Goal: Information Seeking & Learning: Learn about a topic

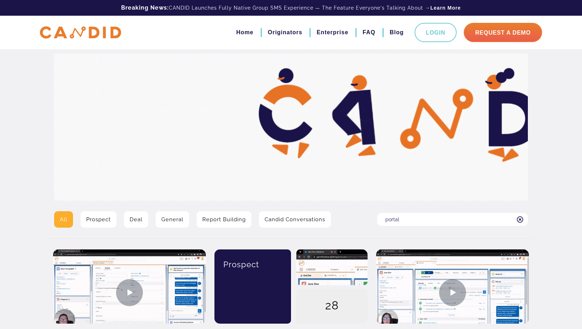
type input "portal"
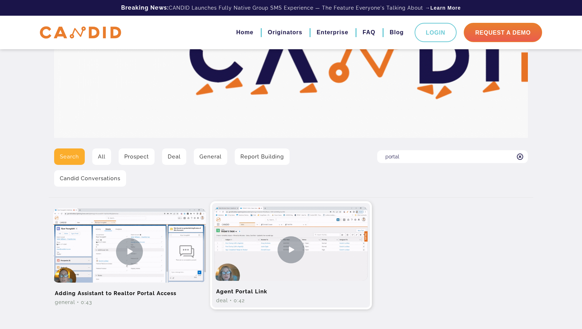
click at [295, 250] on img at bounding box center [291, 249] width 153 height 86
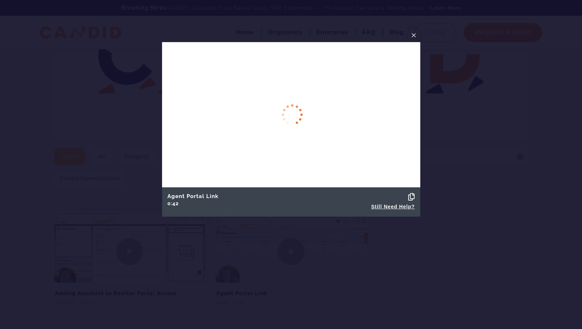
click at [417, 37] on button "×" at bounding box center [414, 36] width 13 height 14
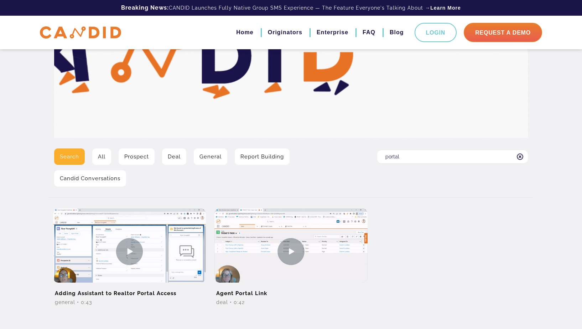
click at [411, 159] on input "portal" at bounding box center [452, 156] width 151 height 13
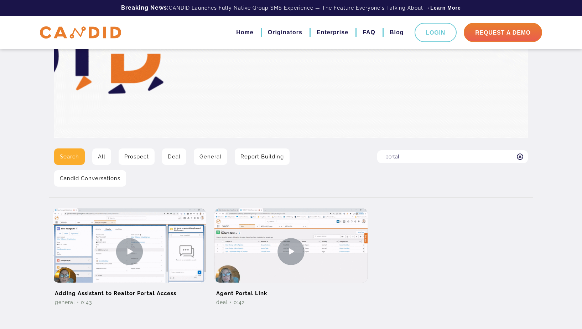
click at [411, 159] on input "portal" at bounding box center [452, 156] width 151 height 13
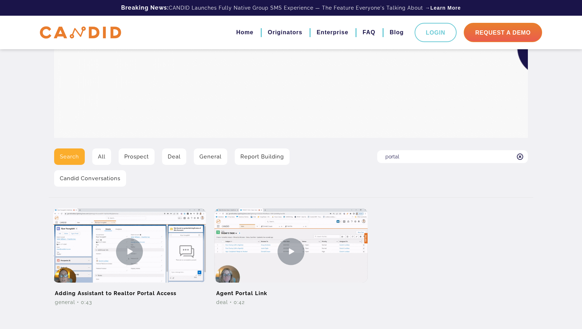
click at [411, 159] on input "portal" at bounding box center [452, 156] width 151 height 13
type input "copilot"
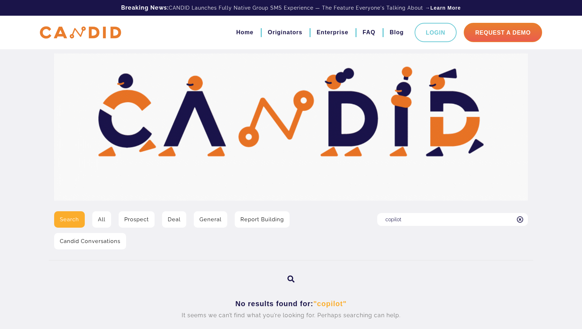
click at [405, 217] on input "copilot" at bounding box center [452, 219] width 151 height 13
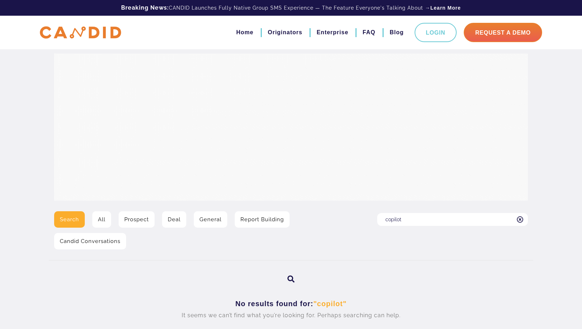
click at [405, 217] on input "copilot" at bounding box center [452, 219] width 151 height 13
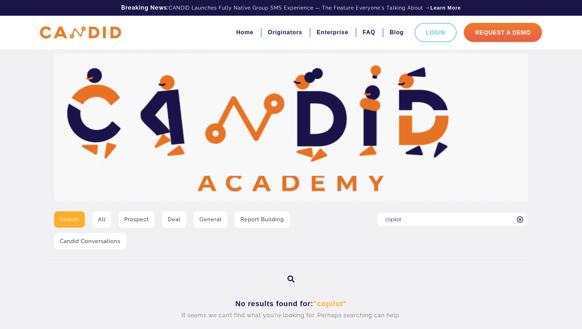
click at [405, 217] on input "copilot" at bounding box center [452, 219] width 151 height 13
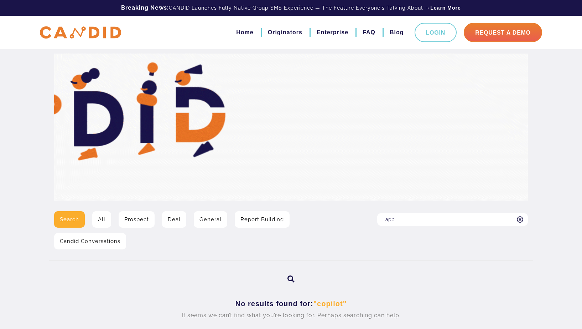
type input "application"
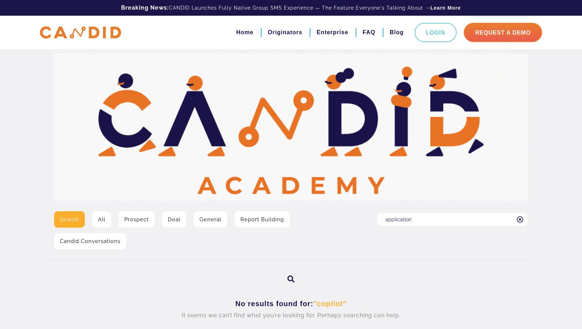
click at [172, 219] on link "Deal" at bounding box center [174, 219] width 24 height 16
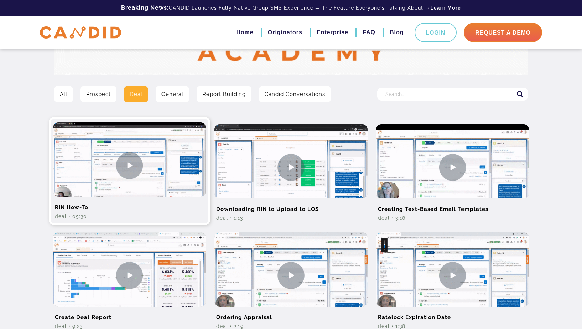
scroll to position [132, 0]
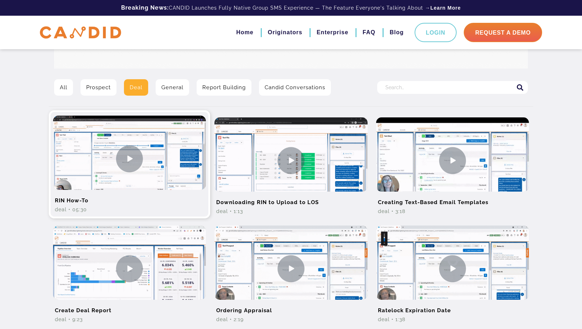
click at [129, 167] on img at bounding box center [129, 158] width 153 height 86
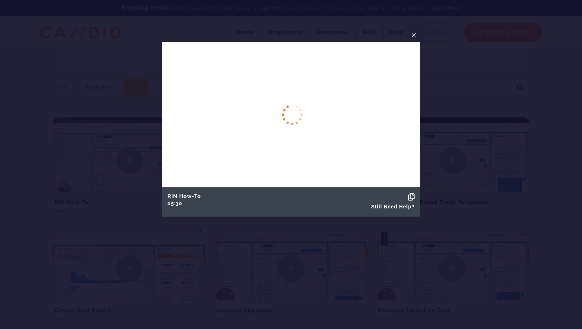
click at [415, 36] on span "×" at bounding box center [414, 35] width 6 height 11
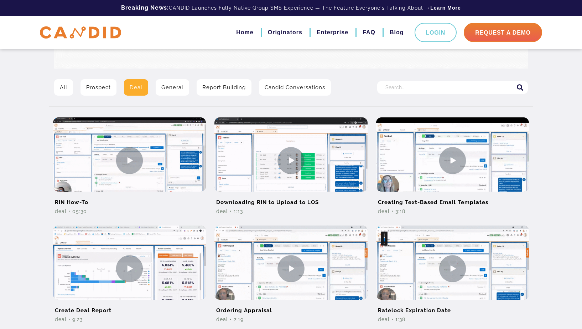
click at [410, 88] on input "Search for:" at bounding box center [452, 87] width 151 height 13
type input "admin"
